Goal: Transaction & Acquisition: Download file/media

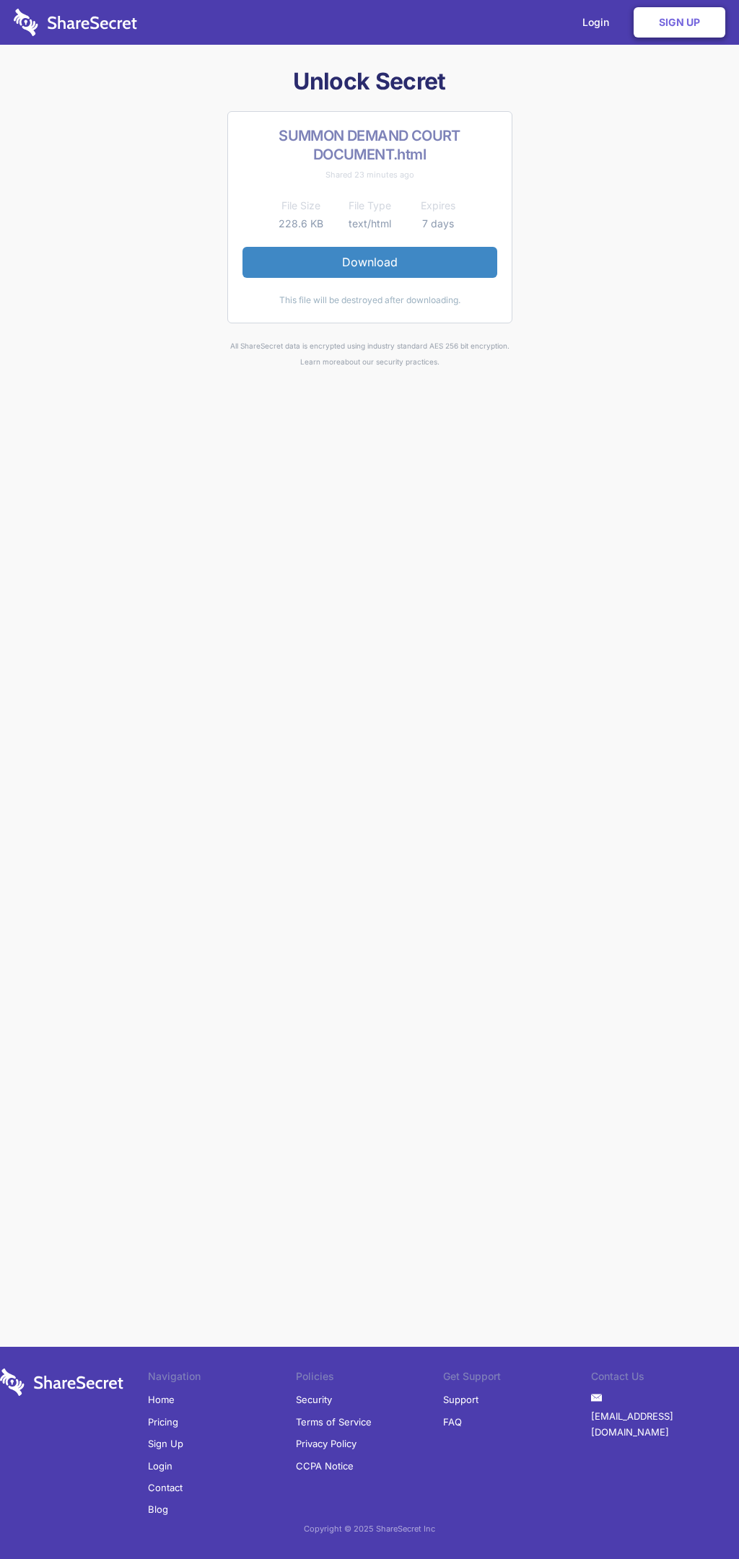
click at [370, 262] on link "Download" at bounding box center [370, 262] width 255 height 30
